Goal: Book appointment/travel/reservation

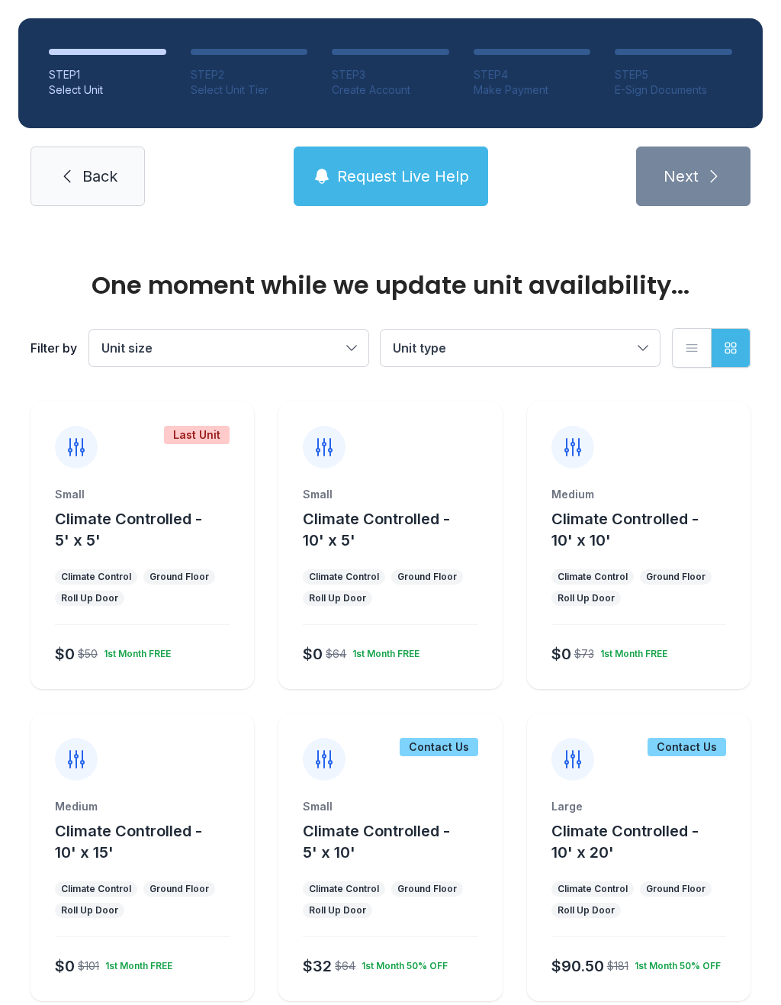
click at [426, 464] on div at bounding box center [390, 434] width 224 height 67
click at [414, 466] on div at bounding box center [390, 434] width 224 height 67
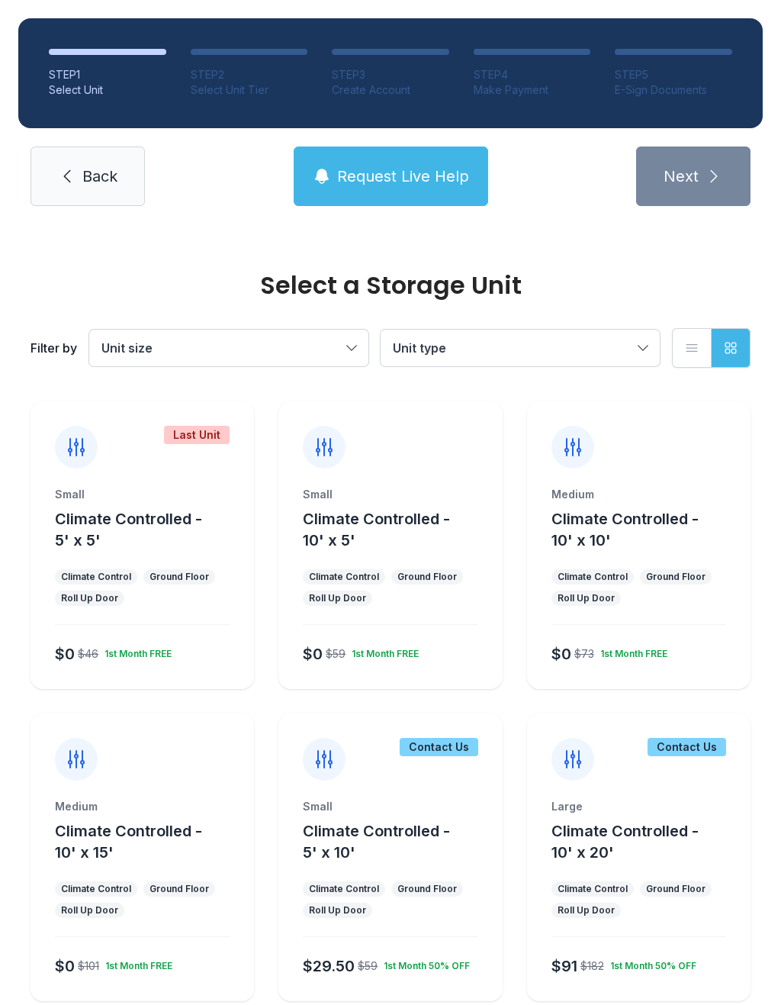
click at [435, 527] on span "Climate Controlled - 10' x 5'" at bounding box center [376, 530] width 147 height 40
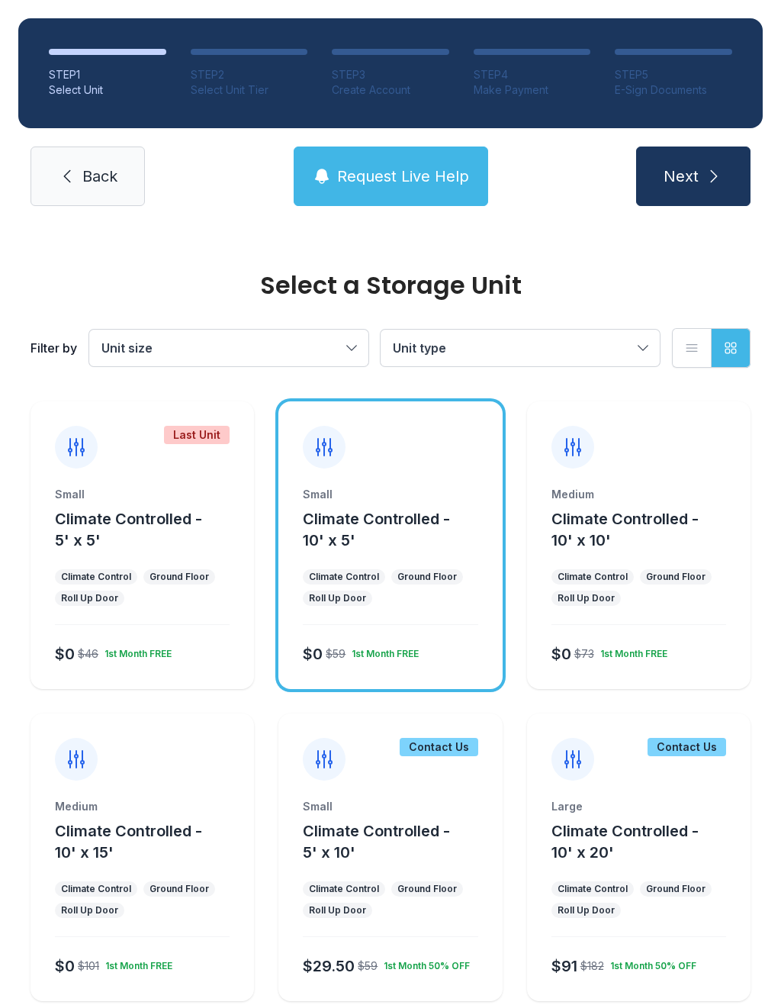
click at [702, 184] on button "Next" at bounding box center [693, 176] width 114 height 60
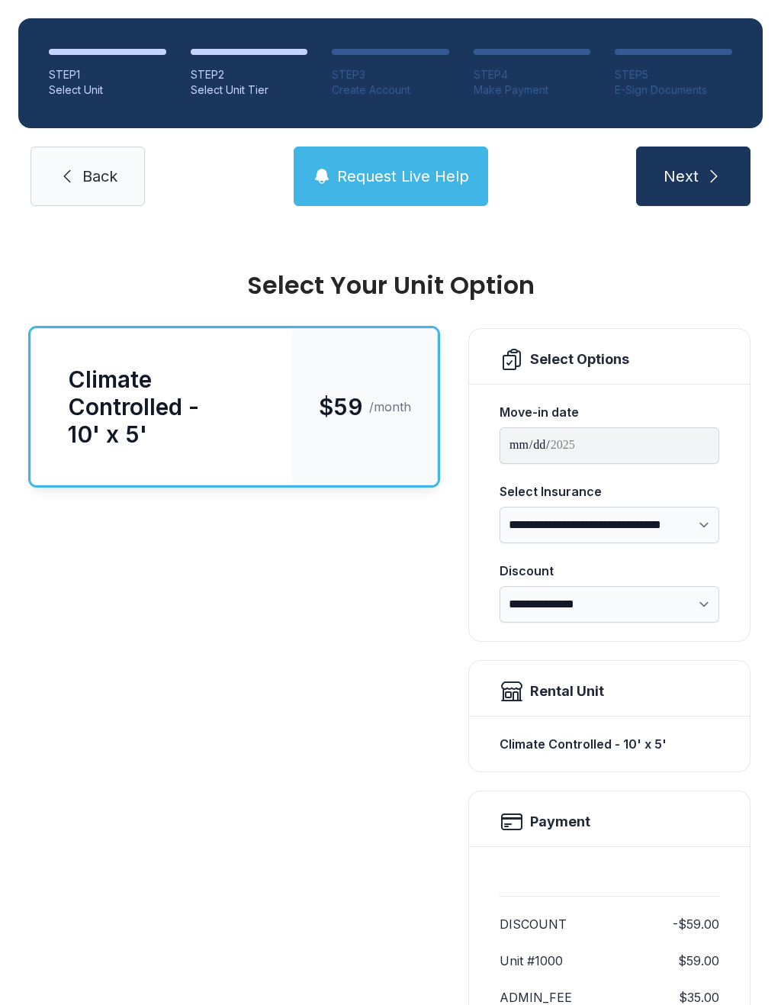
click at [708, 170] on icon "submit" at bounding box center [714, 176] width 18 height 18
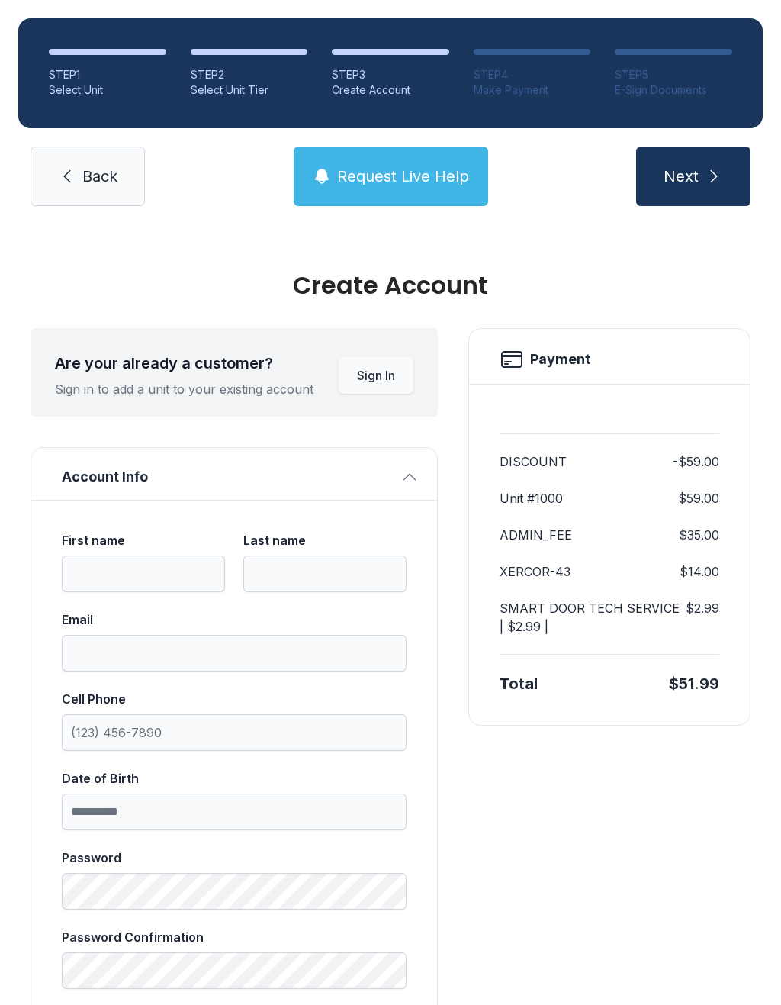
click at [112, 179] on span "Back" at bounding box center [99, 176] width 35 height 21
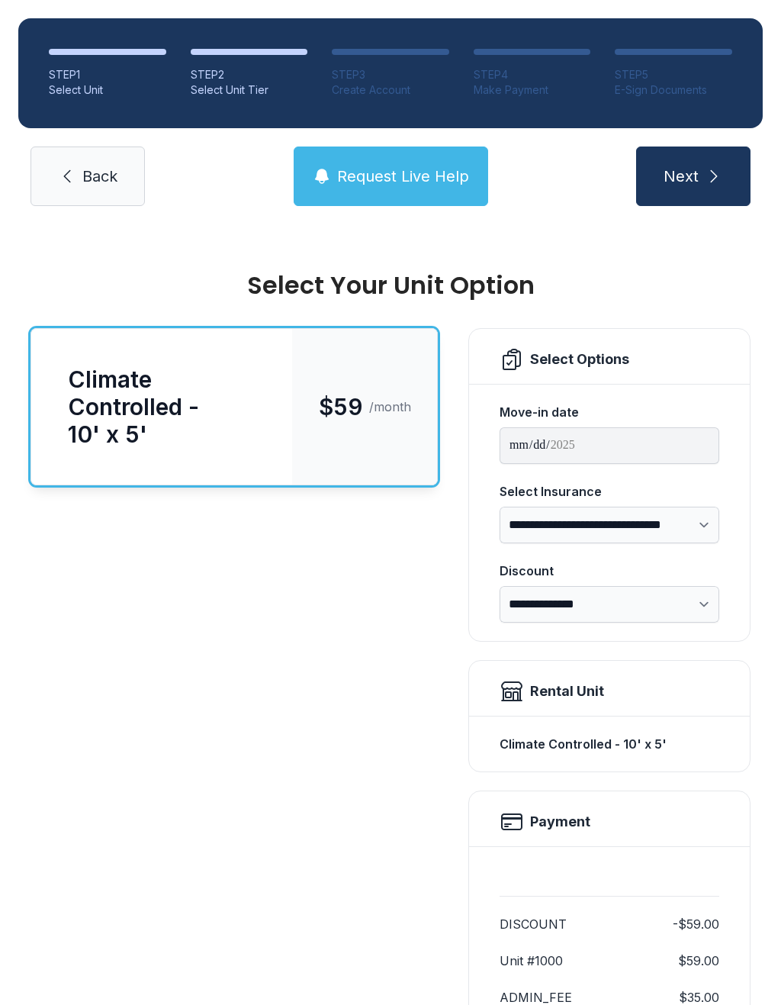
click at [111, 179] on span "Back" at bounding box center [99, 176] width 35 height 21
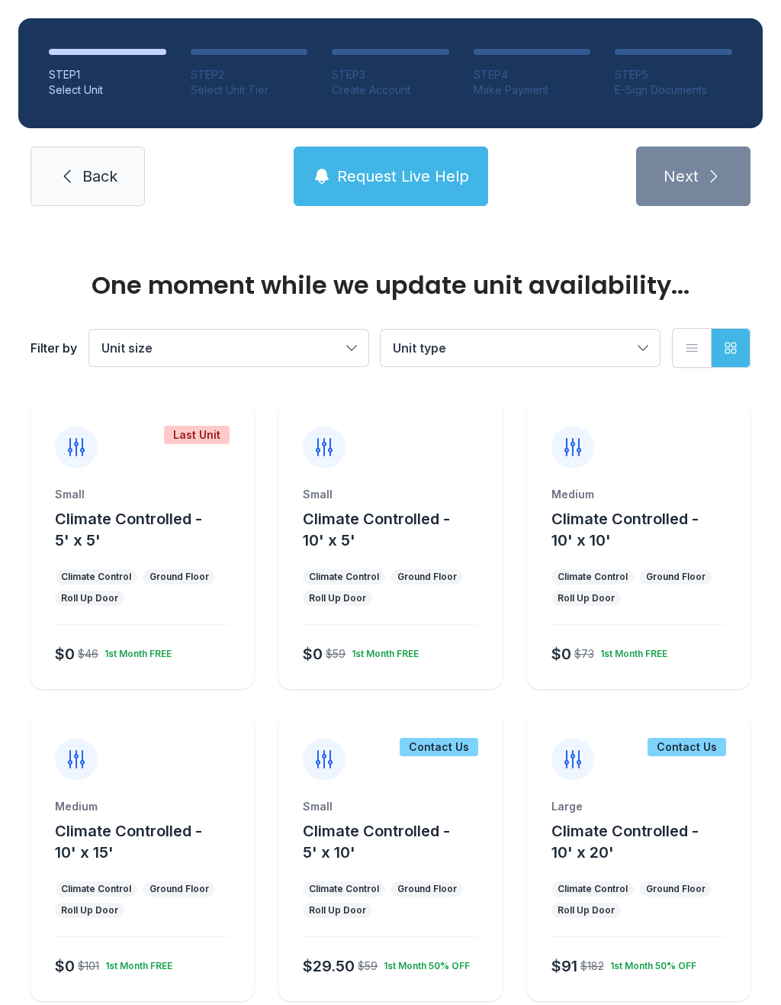
click at [83, 172] on span "Back" at bounding box center [99, 176] width 35 height 21
